Goal: Obtain resource: Obtain resource

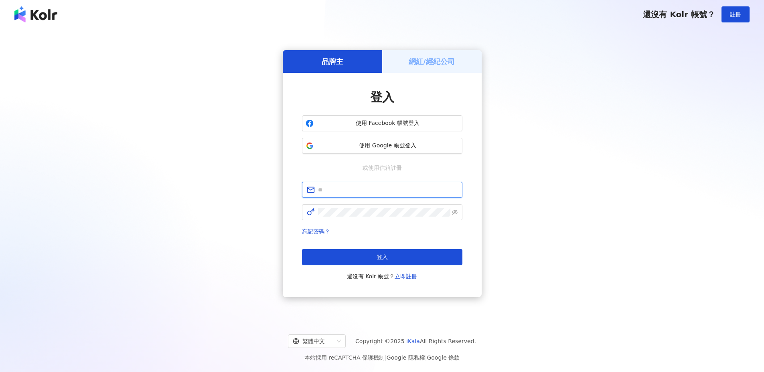
type input "**********"
click at [353, 231] on span "忘記密碼？" at bounding box center [382, 232] width 160 height 10
click at [352, 243] on div "忘記密碼？ 登入 還沒有 Kolr 帳號？ 立即註冊" at bounding box center [382, 254] width 160 height 55
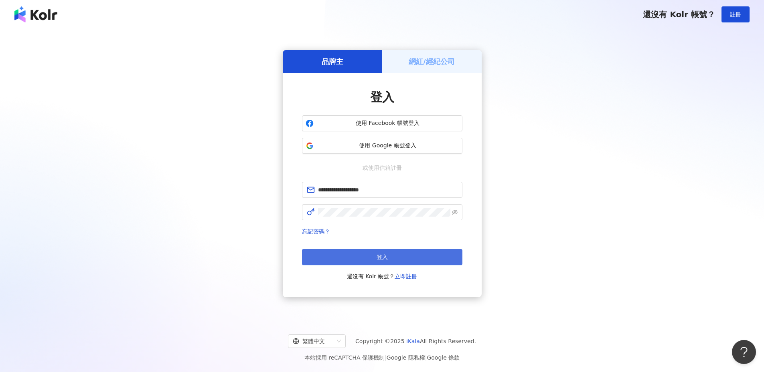
click at [353, 254] on button "登入" at bounding box center [382, 257] width 160 height 16
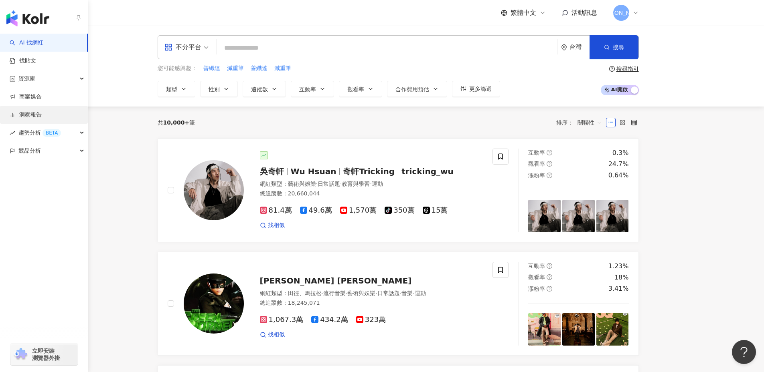
click at [38, 111] on link "洞察報告" at bounding box center [26, 115] width 32 height 8
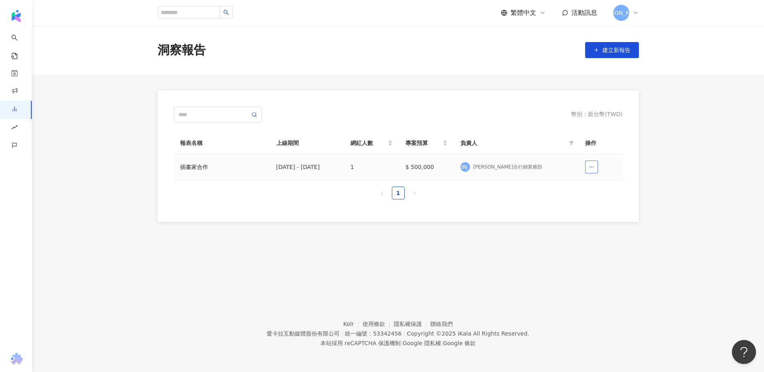
click at [588, 168] on button "button" at bounding box center [591, 167] width 13 height 13
click at [232, 171] on div "插畫家合作" at bounding box center [221, 167] width 83 height 9
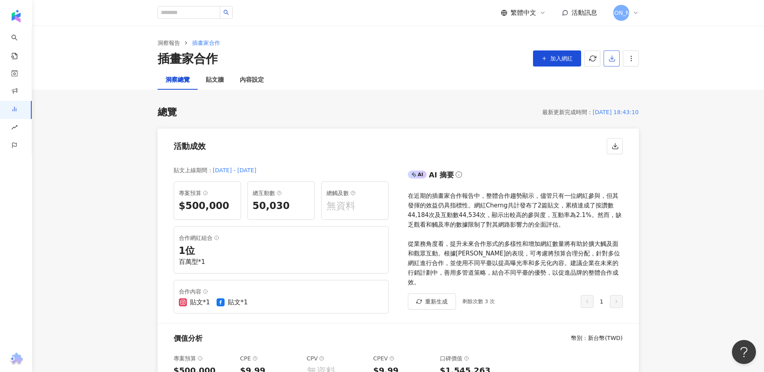
click at [613, 57] on icon "button" at bounding box center [611, 58] width 7 height 7
click at [620, 80] on span "匯出 PPT" at bounding box center [624, 77] width 28 height 9
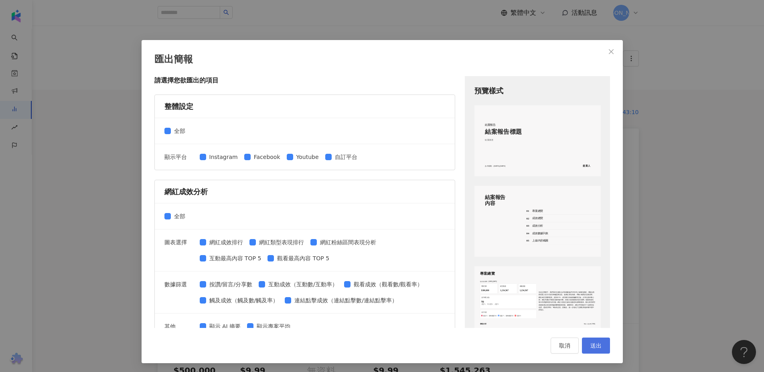
click at [592, 345] on span "送出" at bounding box center [595, 346] width 11 height 6
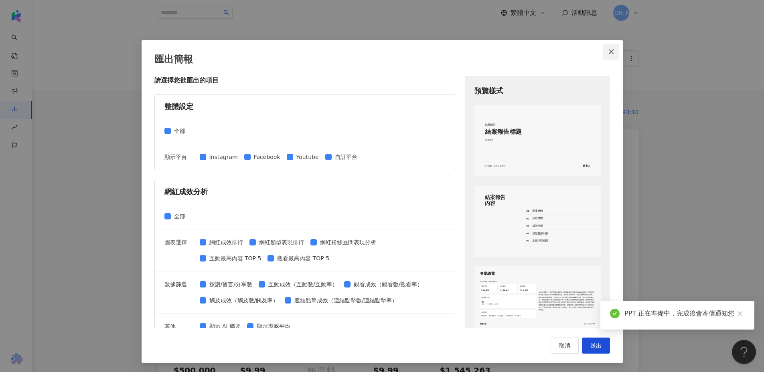
click at [610, 55] on icon "close" at bounding box center [611, 51] width 6 height 6
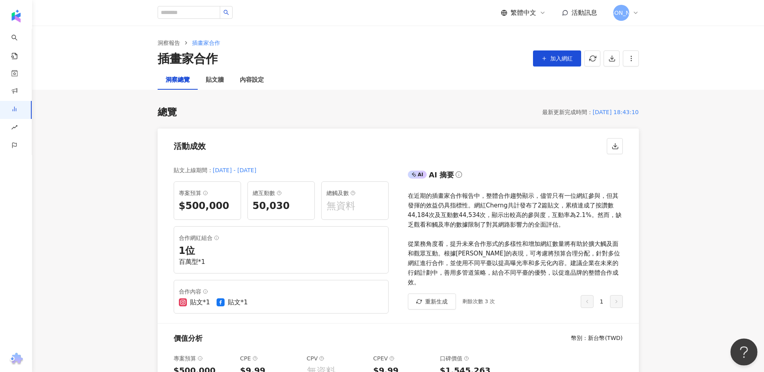
click at [740, 353] on button "Open Beacon popover" at bounding box center [742, 351] width 24 height 24
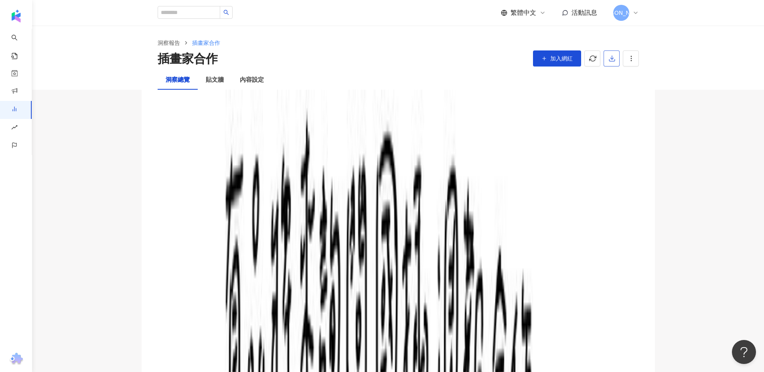
click at [618, 59] on button "button" at bounding box center [611, 59] width 16 height 16
click at [620, 75] on span "匯出 PPT" at bounding box center [624, 77] width 28 height 9
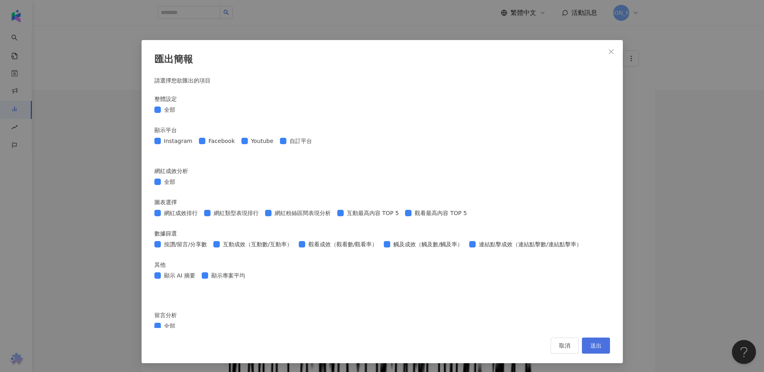
click at [588, 350] on button "送出" at bounding box center [596, 346] width 28 height 16
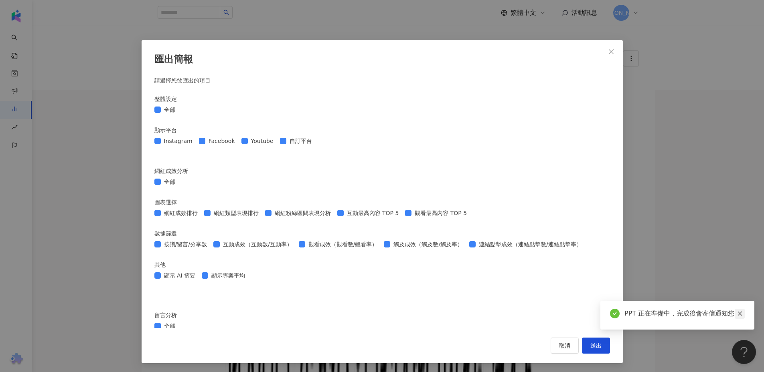
click at [741, 310] on link at bounding box center [739, 314] width 10 height 10
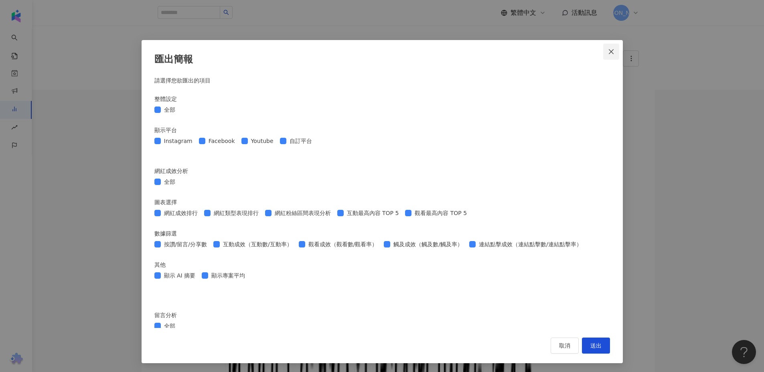
click at [604, 53] on span "Close" at bounding box center [611, 51] width 16 height 6
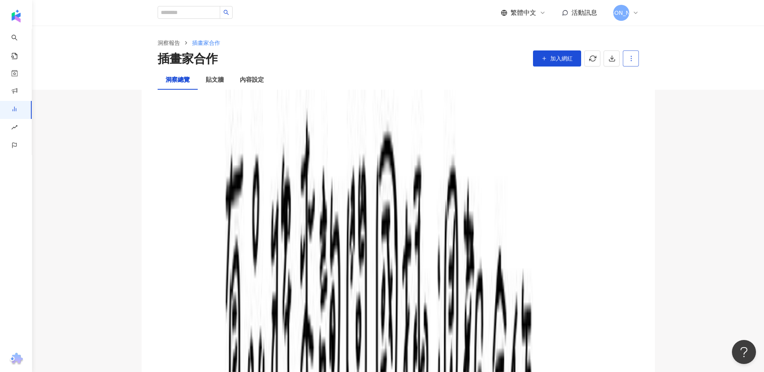
click at [636, 61] on button "button" at bounding box center [630, 59] width 16 height 16
click at [619, 63] on button "button" at bounding box center [611, 59] width 16 height 16
click at [624, 97] on span "匯出 Excel" at bounding box center [624, 93] width 28 height 9
click at [325, 119] on div "總覽 最新更新完成時間 ： 2025/08/27 18:43:10" at bounding box center [398, 113] width 481 height 14
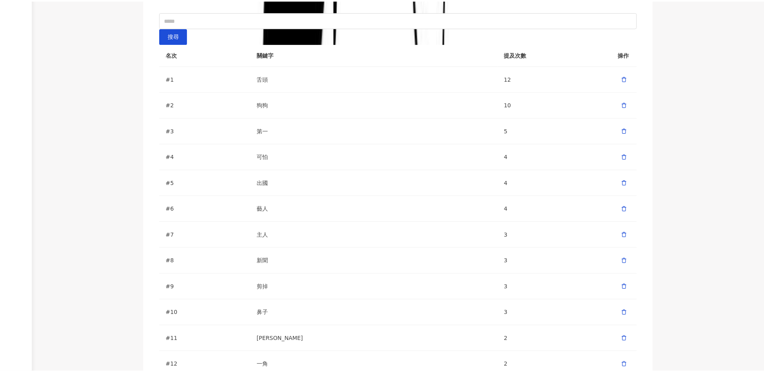
scroll to position [2199, 0]
